Goal: Navigation & Orientation: Find specific page/section

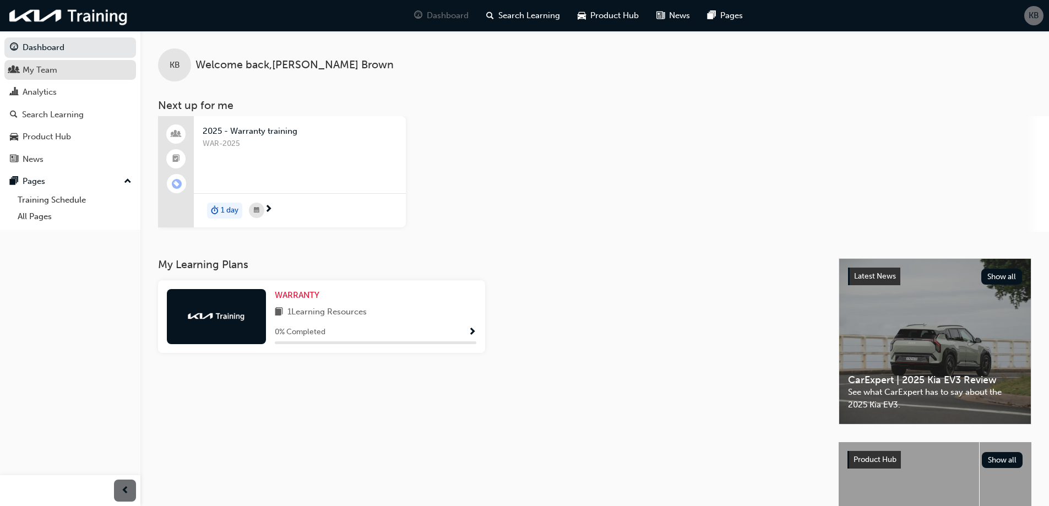
click at [82, 68] on div "My Team" at bounding box center [70, 70] width 121 height 14
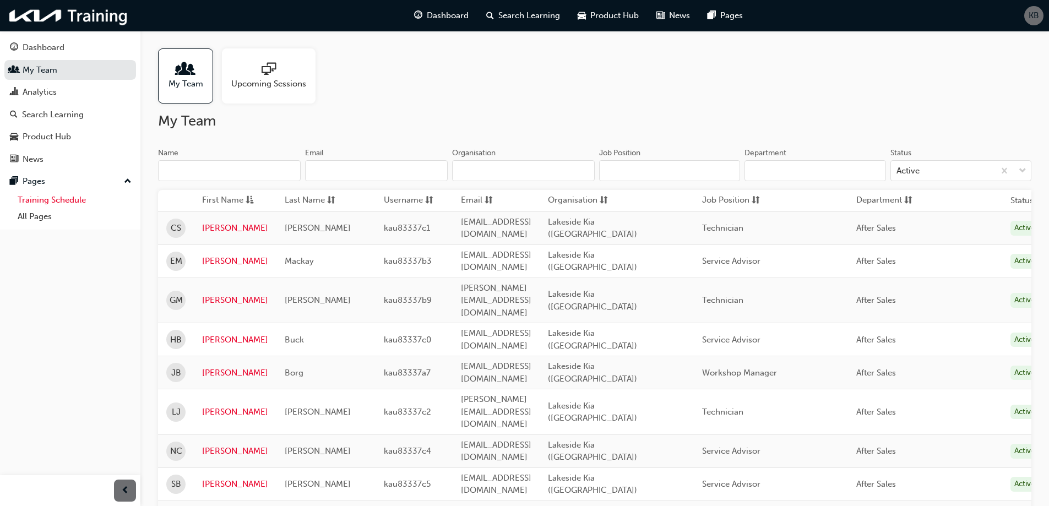
click at [84, 197] on link "Training Schedule" at bounding box center [74, 200] width 123 height 17
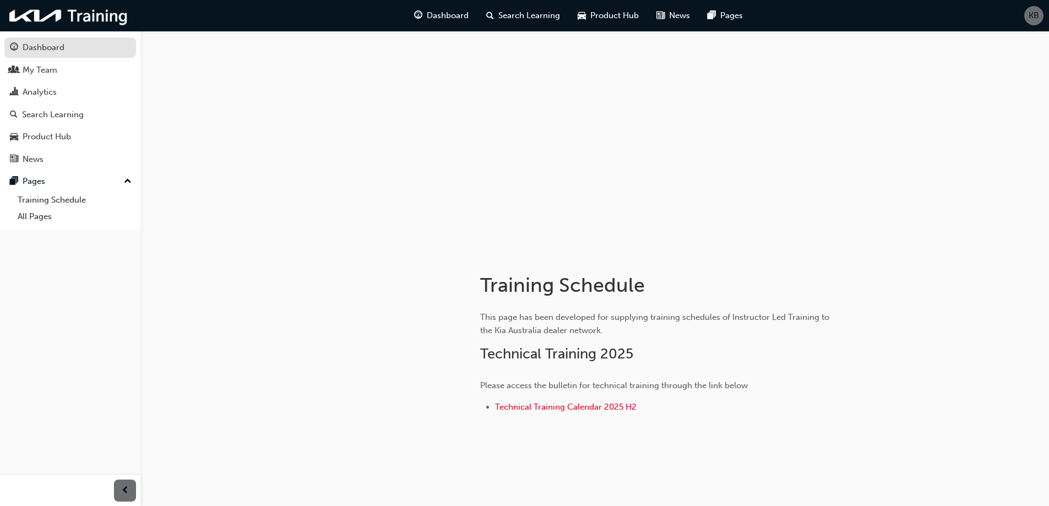
click at [44, 51] on div "Dashboard" at bounding box center [44, 47] width 42 height 13
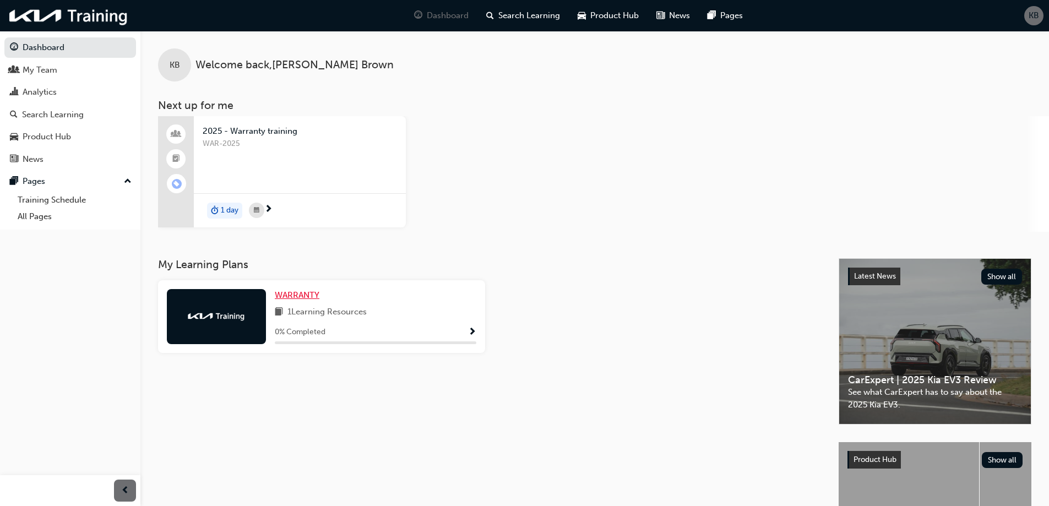
click at [293, 296] on span "WARRANTY" at bounding box center [297, 295] width 45 height 10
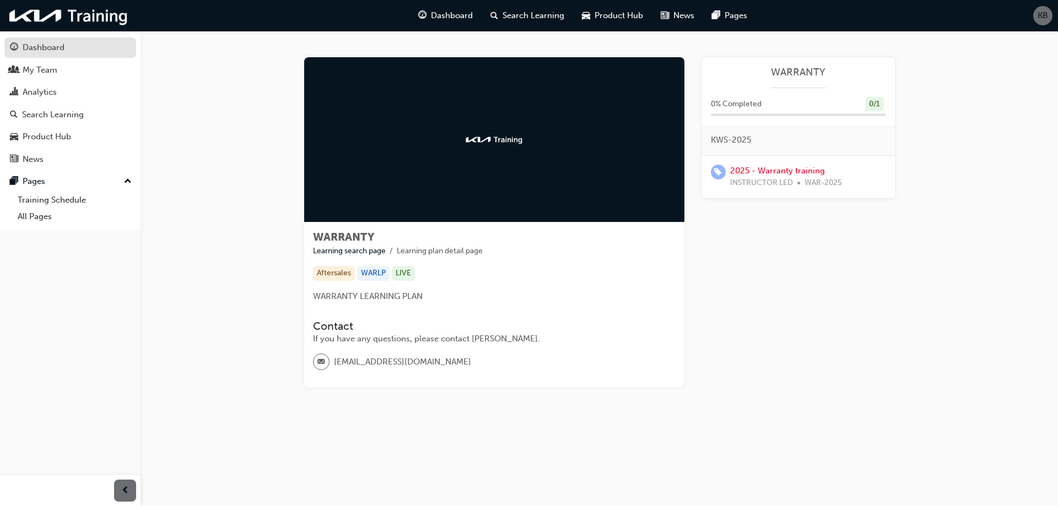
click at [72, 44] on div "Dashboard" at bounding box center [70, 48] width 121 height 14
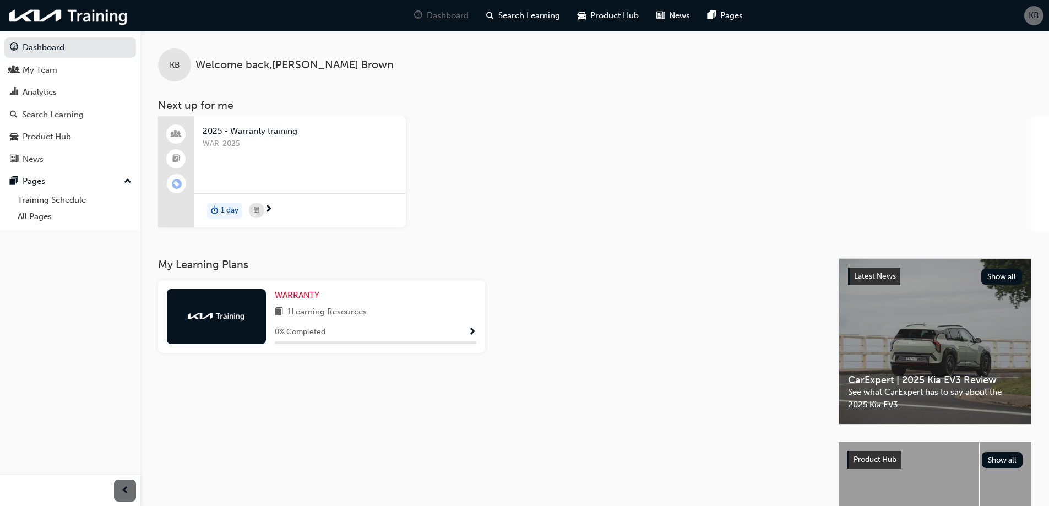
click at [1037, 19] on span "KB" at bounding box center [1034, 15] width 10 height 13
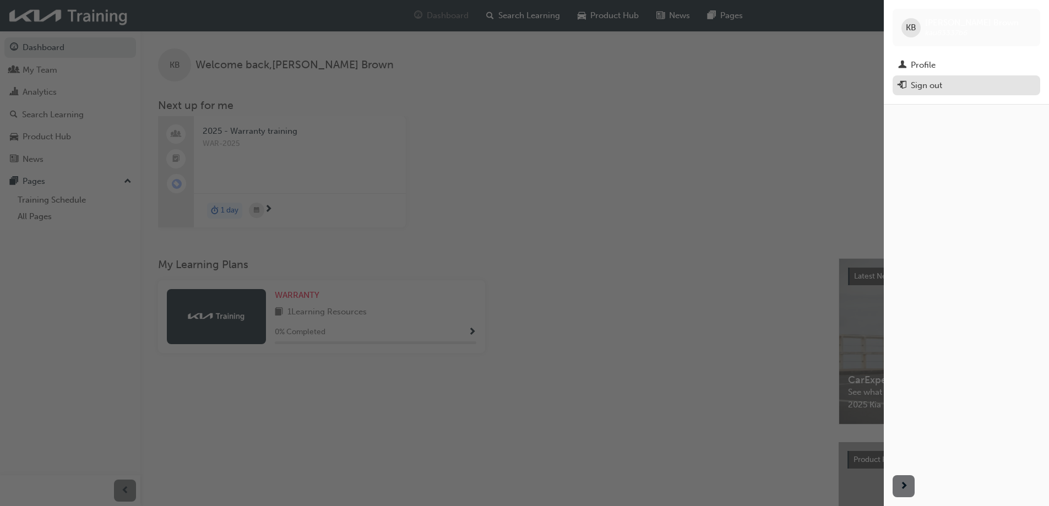
click at [945, 82] on div "Sign out" at bounding box center [967, 86] width 137 height 14
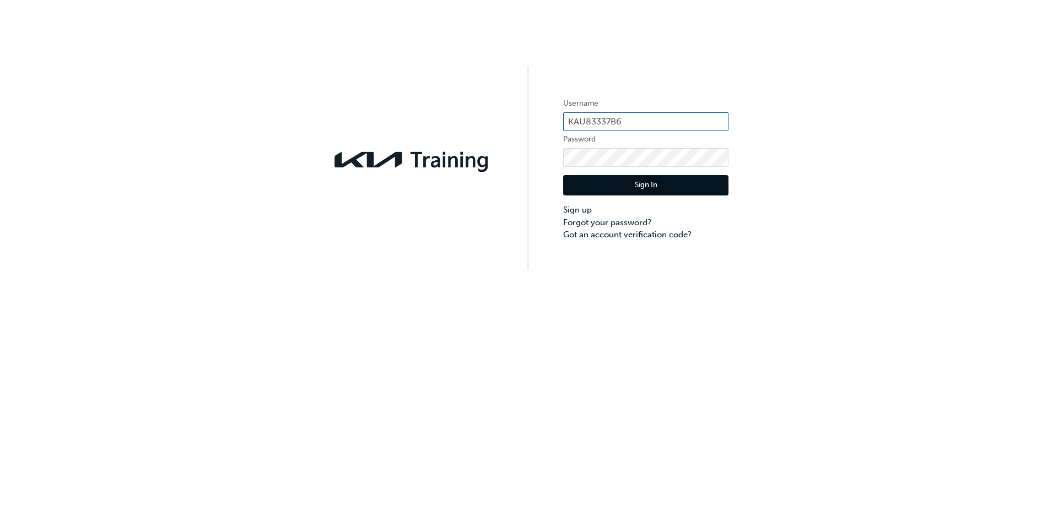
drag, startPoint x: 630, startPoint y: 118, endPoint x: 643, endPoint y: 118, distance: 13.2
click at [630, 118] on input "KAU83337B6" at bounding box center [645, 121] width 165 height 19
drag, startPoint x: 655, startPoint y: 118, endPoint x: 535, endPoint y: 121, distance: 119.6
click at [535, 121] on div "Username KAU83337B6 Password Sign In Sign up Forgot your password? Got an accou…" at bounding box center [529, 135] width 1058 height 270
paste input "037G1"
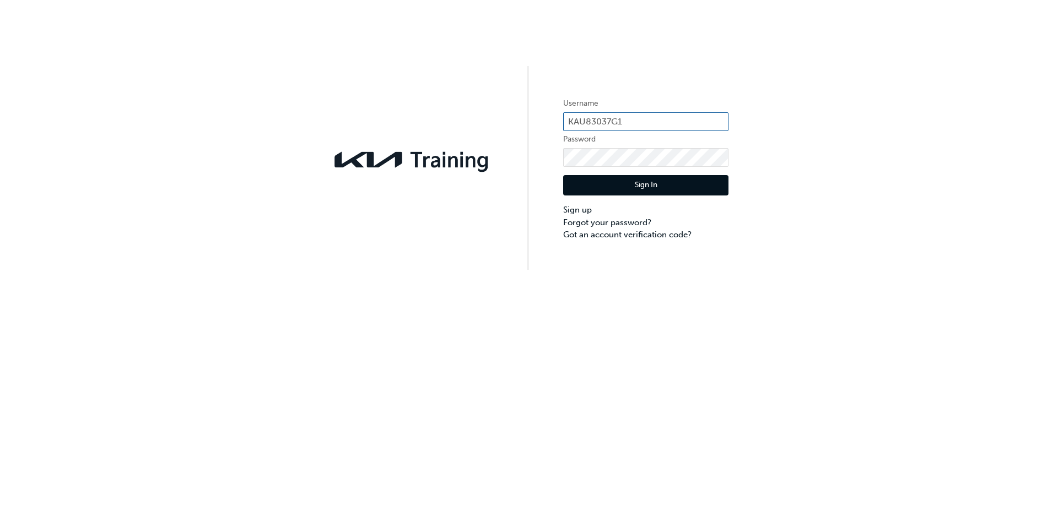
type input "KAU83037G1"
click at [624, 180] on button "Sign In" at bounding box center [645, 185] width 165 height 21
